Goal: Information Seeking & Learning: Learn about a topic

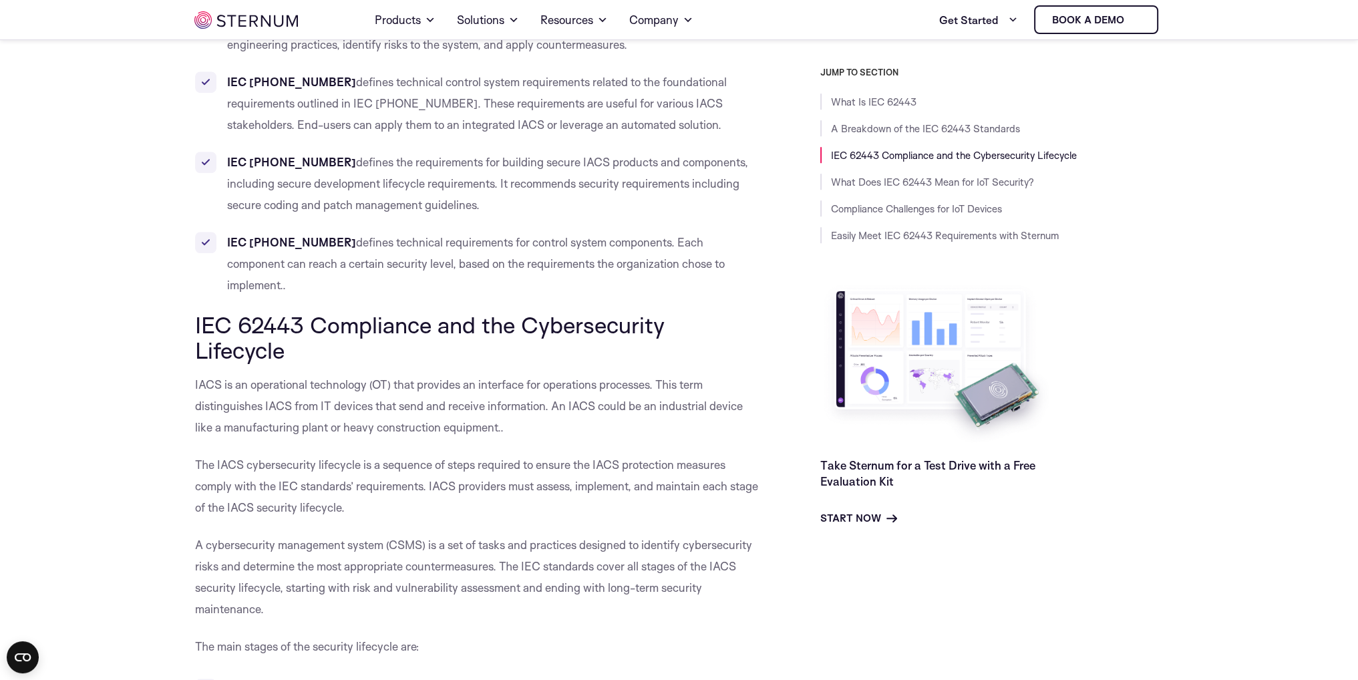
scroll to position [881, 0]
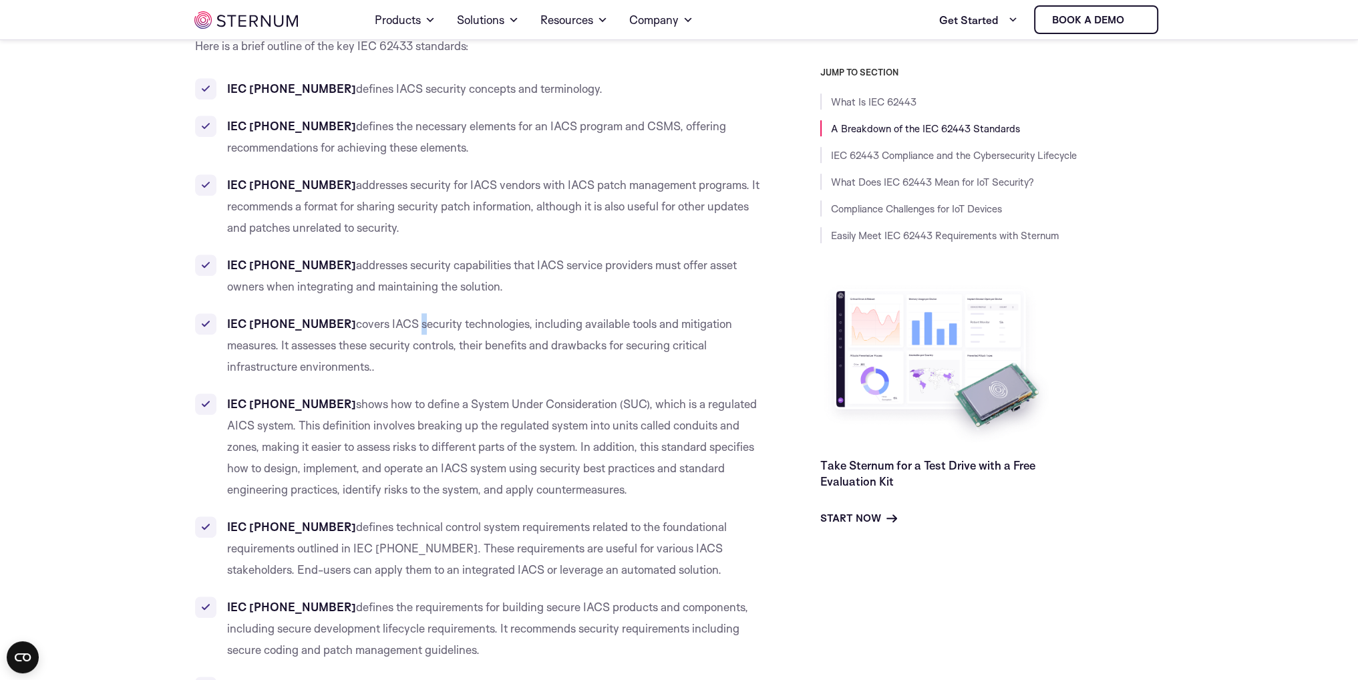
click at [374, 312] on ul "IEC [PHONE_NUMBER] defines IACS security concepts and terminology. IEC [PHONE_N…" at bounding box center [477, 409] width 565 height 663
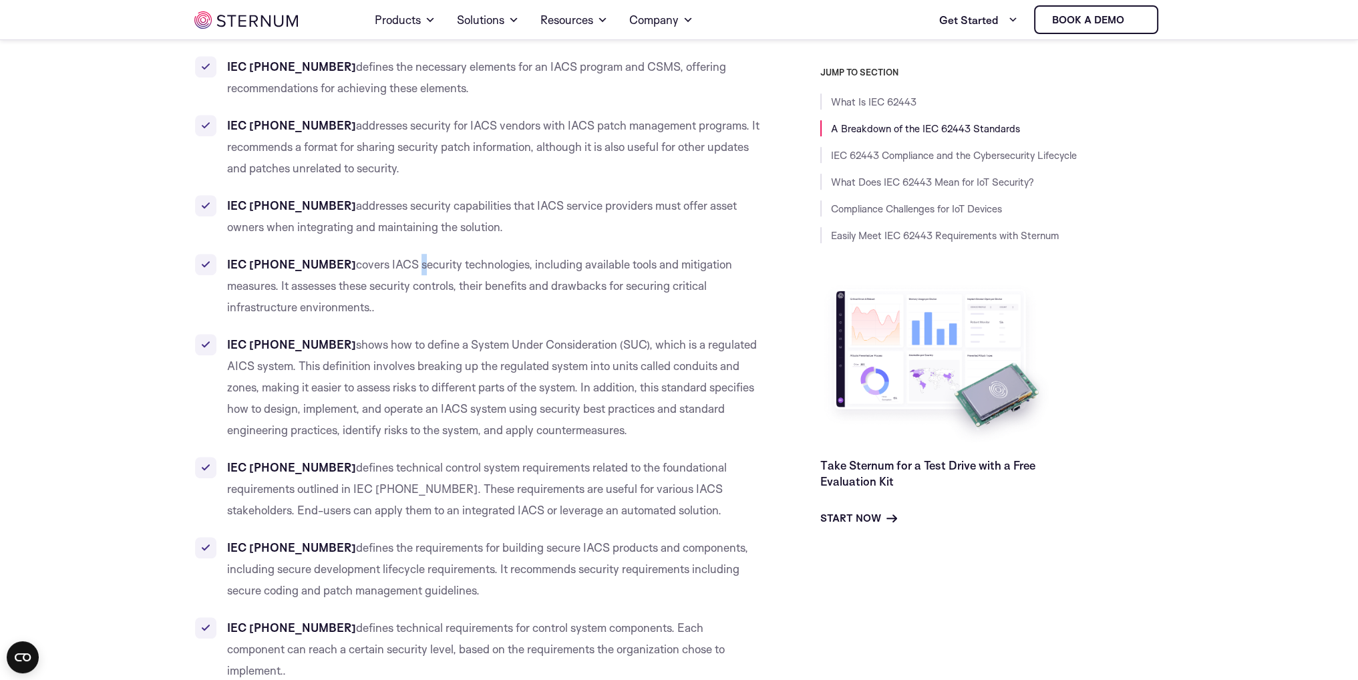
scroll to position [930, 0]
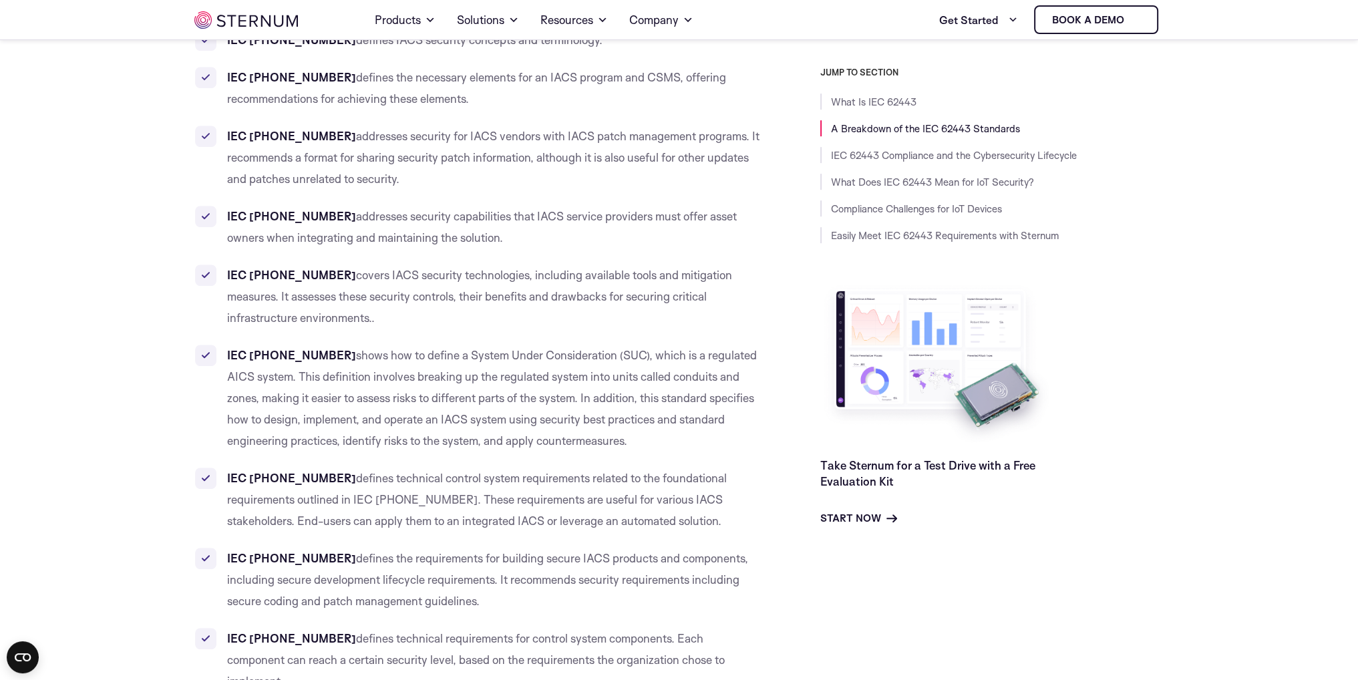
drag, startPoint x: 1360, startPoint y: 166, endPoint x: 719, endPoint y: 538, distance: 740.8
click at [719, 538] on ul "IEC [PHONE_NUMBER] defines IACS security concepts and terminology. IEC [PHONE_N…" at bounding box center [477, 360] width 565 height 663
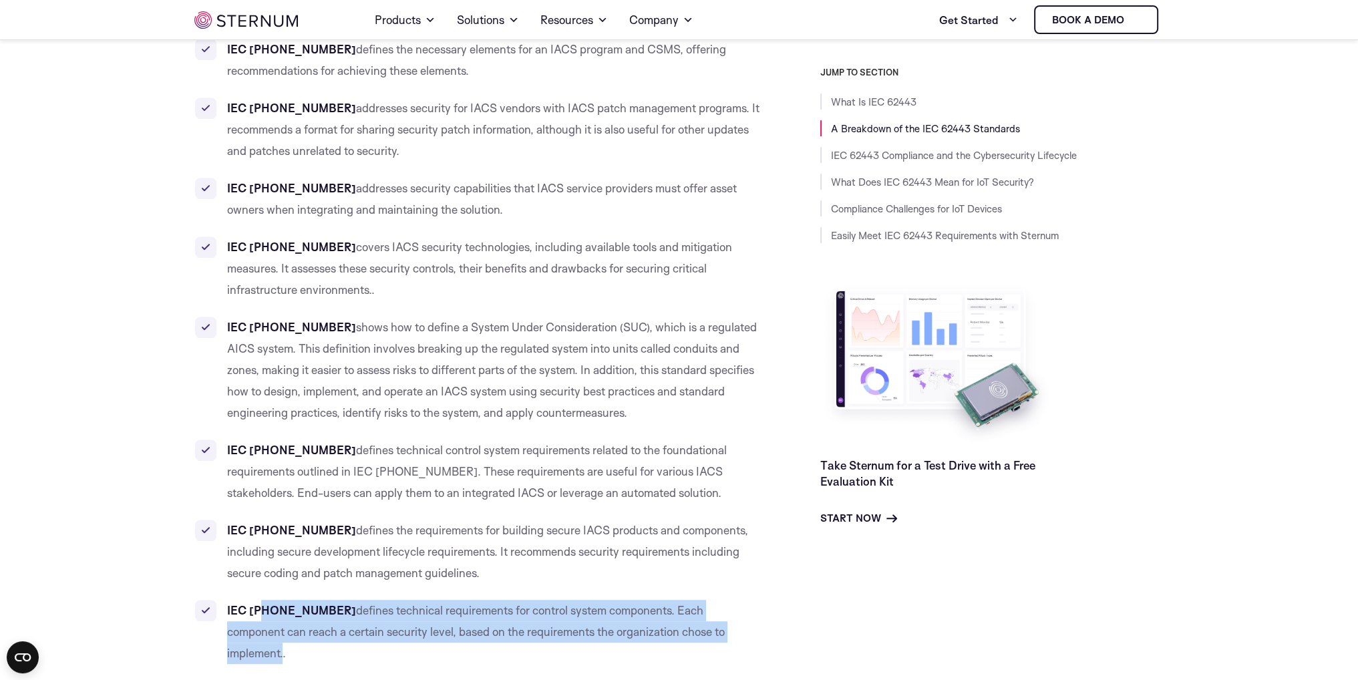
drag, startPoint x: 705, startPoint y: 635, endPoint x: 263, endPoint y: 610, distance: 443.5
click at [263, 610] on li "IEC [PHONE_NUMBER] defines technical requirements for control system components…" at bounding box center [477, 632] width 565 height 64
click at [703, 631] on li "IEC [PHONE_NUMBER] defines technical requirements for control system components…" at bounding box center [477, 632] width 565 height 64
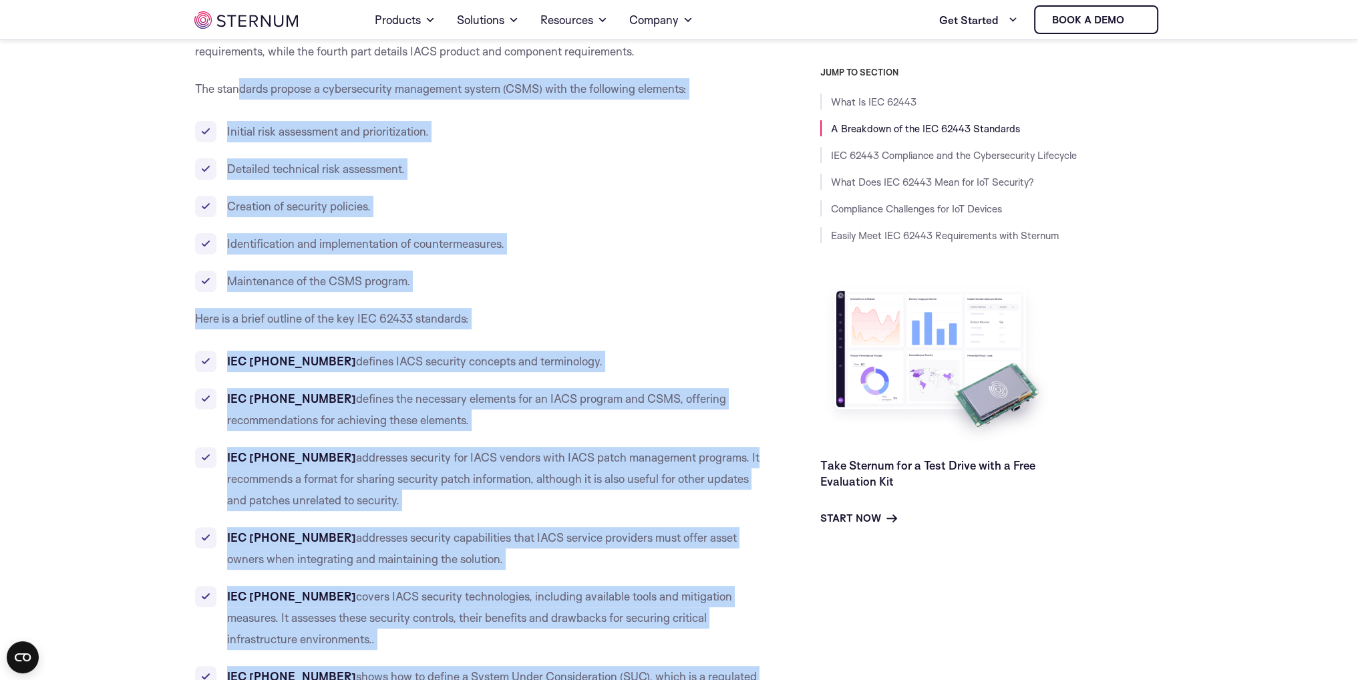
scroll to position [513, 0]
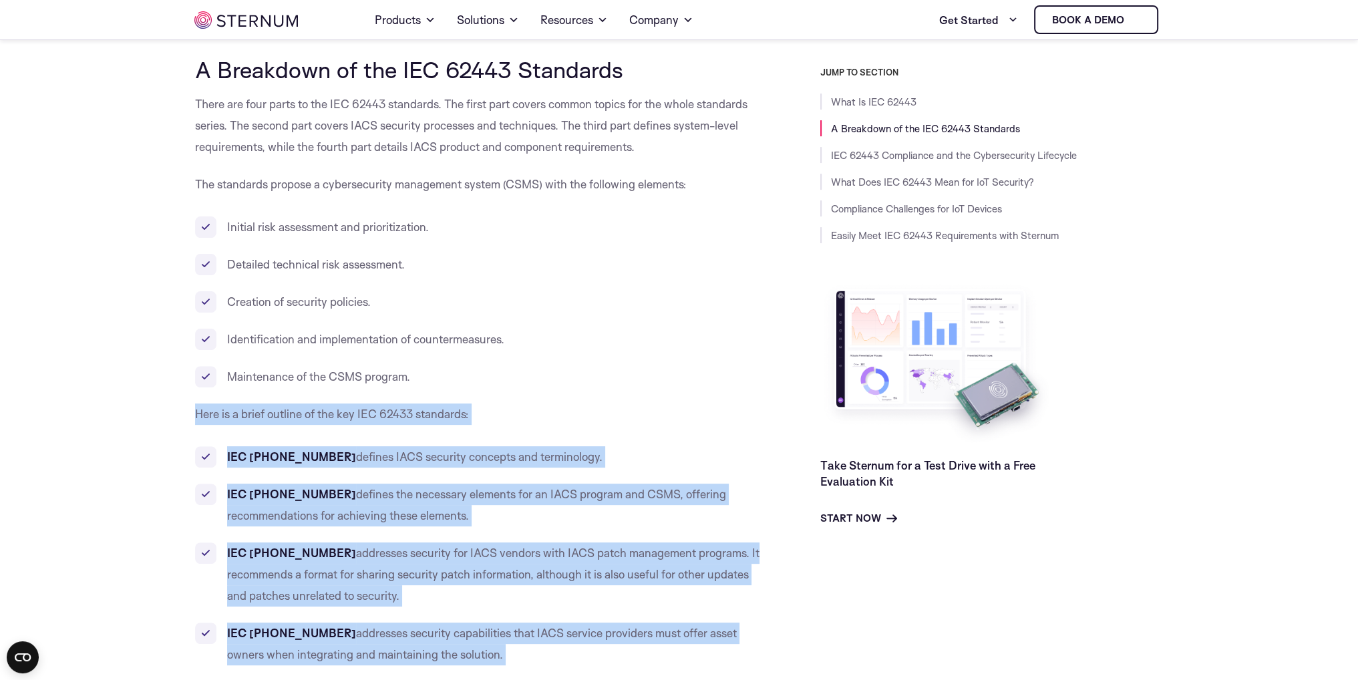
drag, startPoint x: 710, startPoint y: 631, endPoint x: 188, endPoint y: 420, distance: 562.8
copy div "Here is a brief outline of the key IEC 62433 standards: IEC [PHONE_NUMBER] defi…"
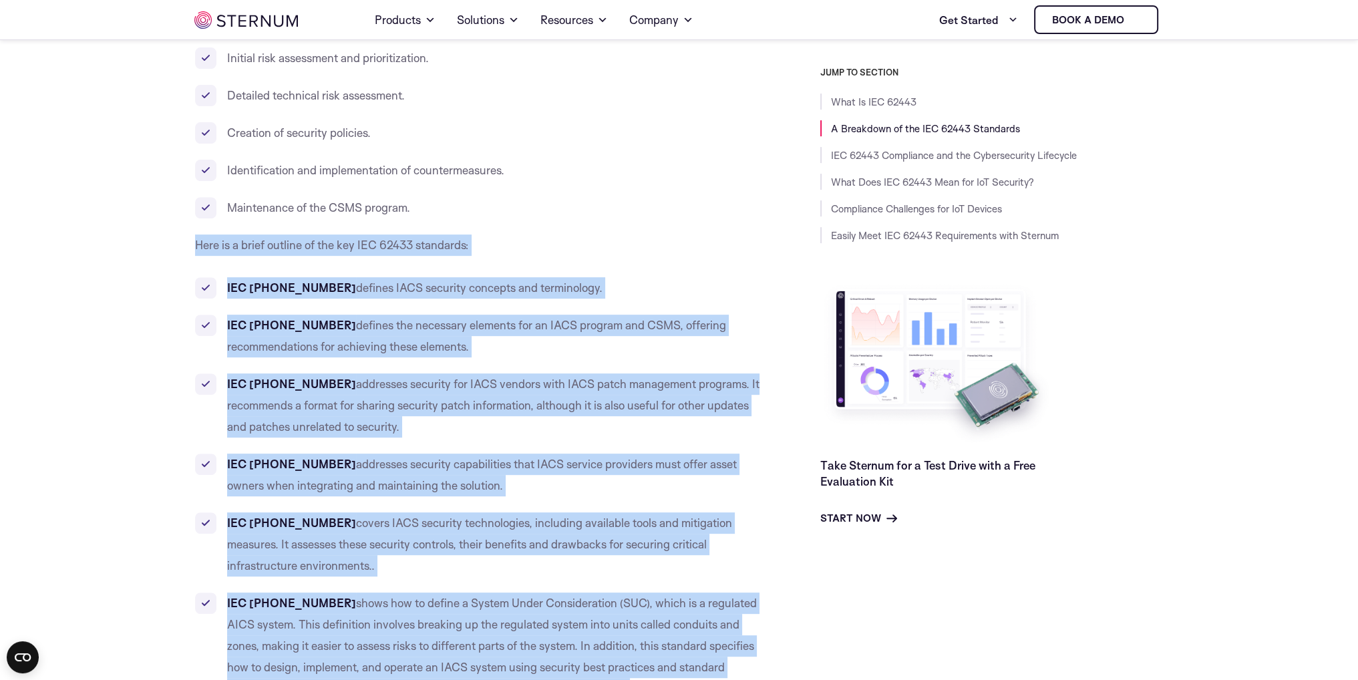
scroll to position [693, 0]
